Goal: Communication & Community: Share content

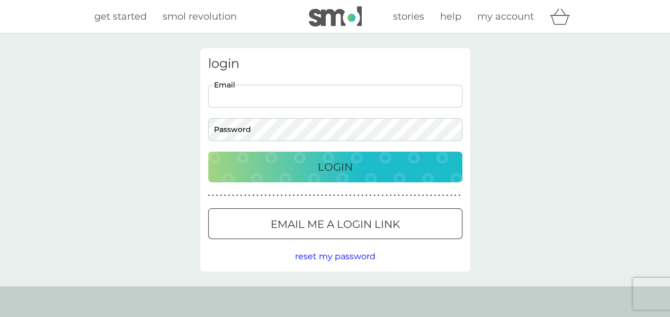
click at [307, 98] on input "Email" at bounding box center [335, 96] width 254 height 23
click at [356, 130] on div "[EMAIL_ADDRESS][DOMAIN_NAME] Email Password" at bounding box center [335, 113] width 262 height 56
type input "[EMAIL_ADDRESS][DOMAIN_NAME]"
click at [346, 166] on p "Login" at bounding box center [335, 166] width 35 height 17
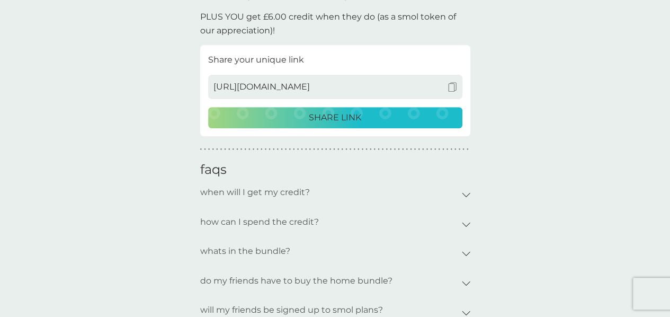
scroll to position [286, 0]
click at [326, 118] on p "SHARE LINK" at bounding box center [335, 117] width 52 height 14
click at [452, 84] on img at bounding box center [452, 87] width 10 height 10
